Goal: Find specific page/section: Find specific page/section

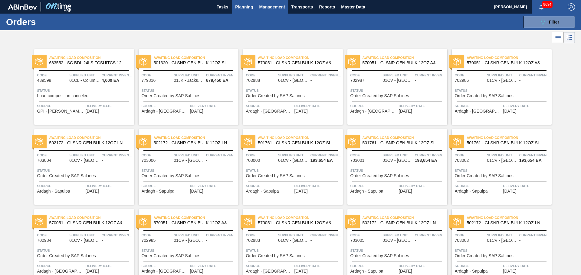
click at [262, 9] on span "Management" at bounding box center [272, 6] width 26 height 7
click at [249, 9] on div at bounding box center [290, 137] width 581 height 275
click at [241, 0] on body "Tasks Planning Management Transports Reports Master Data Camden Bauer 9684 Mark…" at bounding box center [290, 0] width 581 height 0
click at [240, 5] on span "Planning" at bounding box center [244, 6] width 18 height 7
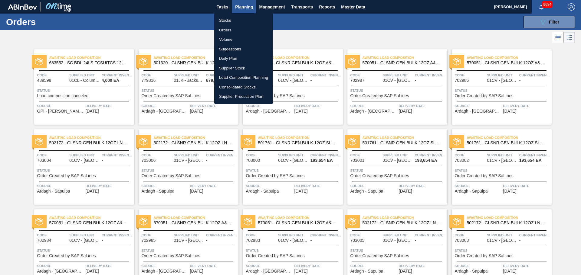
click at [220, 8] on div at bounding box center [290, 137] width 581 height 275
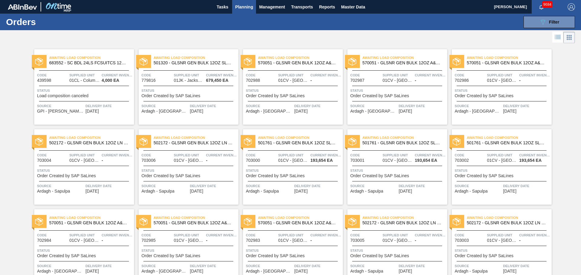
click at [236, 10] on span "Planning" at bounding box center [244, 6] width 18 height 7
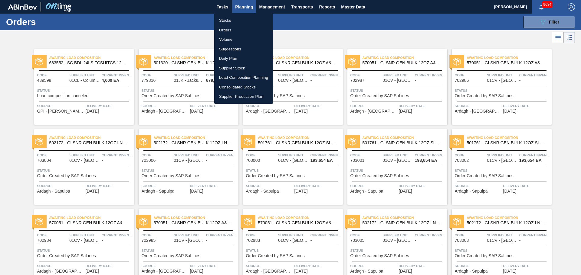
click at [229, 38] on li "Volume" at bounding box center [243, 40] width 59 height 10
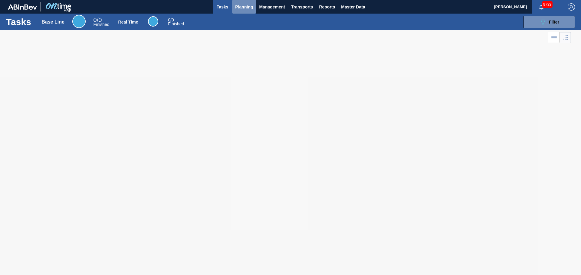
click at [247, 9] on span "Planning" at bounding box center [244, 6] width 18 height 7
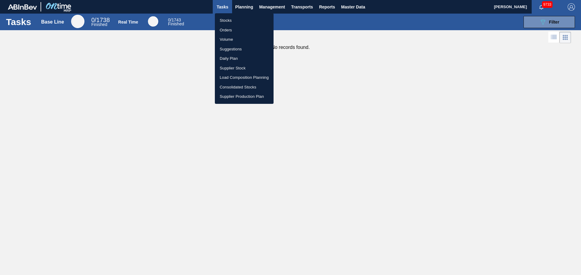
click at [361, 6] on div at bounding box center [290, 137] width 581 height 275
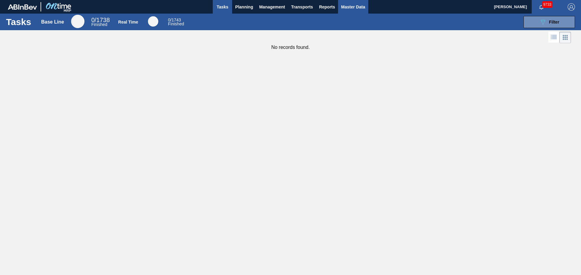
drag, startPoint x: 357, startPoint y: 8, endPoint x: 351, endPoint y: 8, distance: 6.1
click at [357, 0] on body "Tasks Planning Management Transports Reports Master Data Camden Bauer 9733 Mark…" at bounding box center [290, 0] width 581 height 0
click at [347, 9] on span "Master Data" at bounding box center [353, 6] width 24 height 7
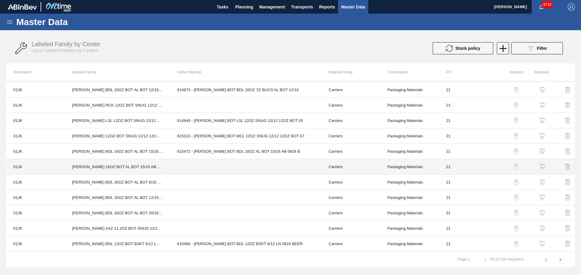
scroll to position [544, 0]
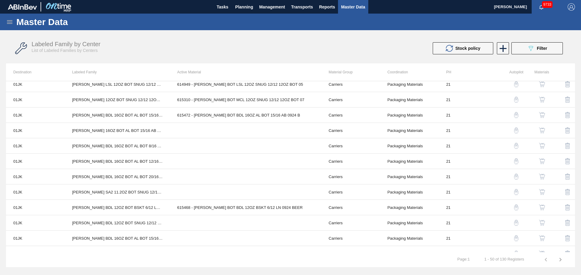
drag, startPoint x: 573, startPoint y: 212, endPoint x: 573, endPoint y: 230, distance: 18.7
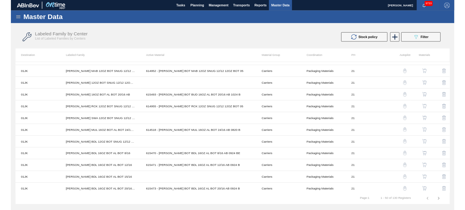
scroll to position [0, 0]
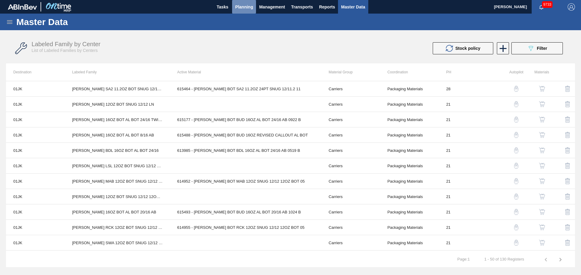
click at [247, 6] on span "Planning" at bounding box center [244, 6] width 18 height 7
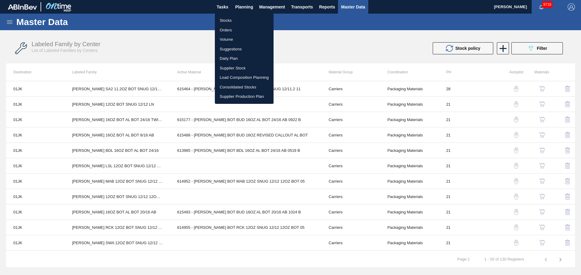
click at [230, 20] on li "Stocks" at bounding box center [244, 21] width 59 height 10
